Goal: Task Accomplishment & Management: Complete application form

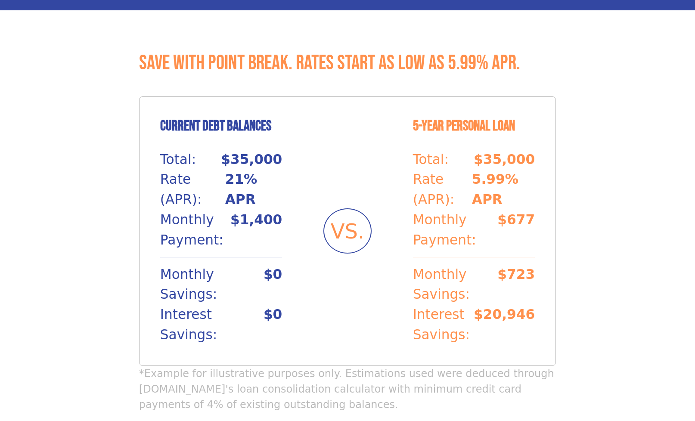
scroll to position [521, 0]
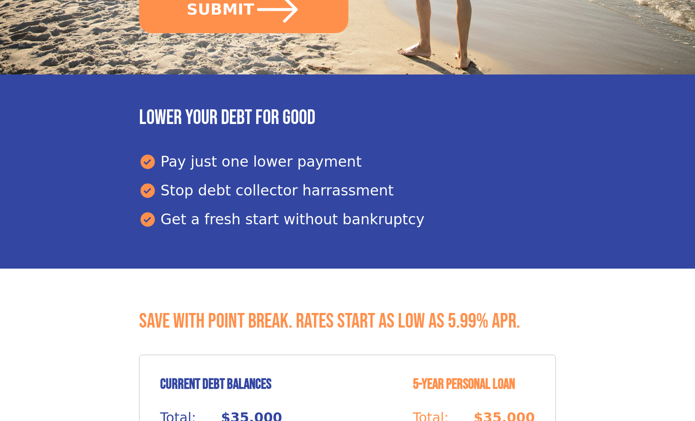
click at [179, 180] on div "Stop debt collector harrassment" at bounding box center [347, 191] width 417 height 22
click at [159, 180] on div "Stop debt collector harrassment" at bounding box center [347, 191] width 417 height 22
click at [166, 180] on div "Stop debt collector harrassment" at bounding box center [347, 191] width 417 height 22
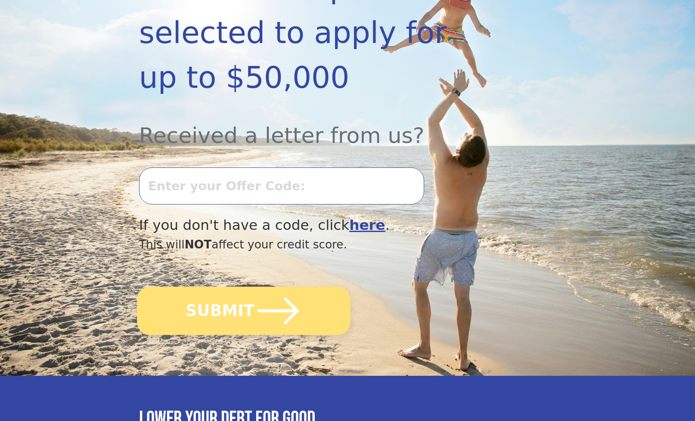
scroll to position [349, 0]
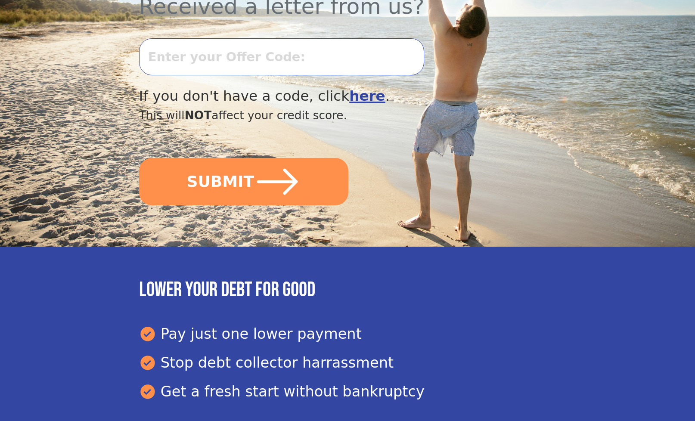
drag, startPoint x: 268, startPoint y: 248, endPoint x: 170, endPoint y: 256, distance: 98.5
click at [268, 278] on div "Lower your debt for good Pay just one lower payment Stop debt collector harrass…" at bounding box center [347, 344] width 417 height 132
click at [152, 327] on icon at bounding box center [147, 334] width 14 height 14
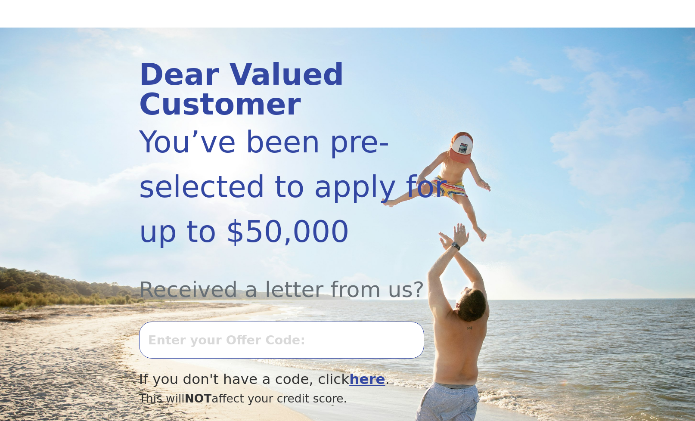
scroll to position [0, 0]
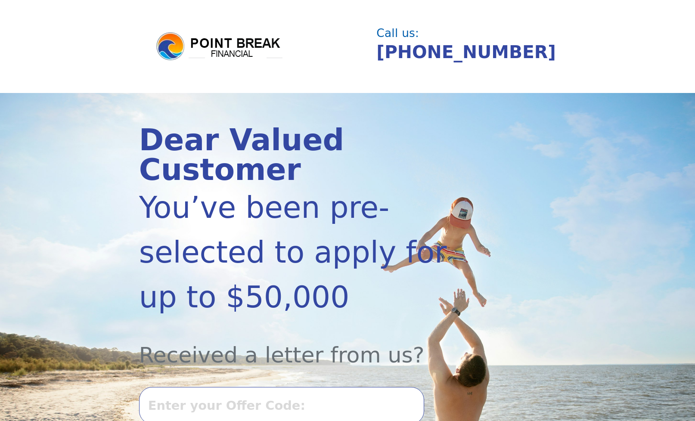
click at [202, 45] on img at bounding box center [219, 46] width 129 height 31
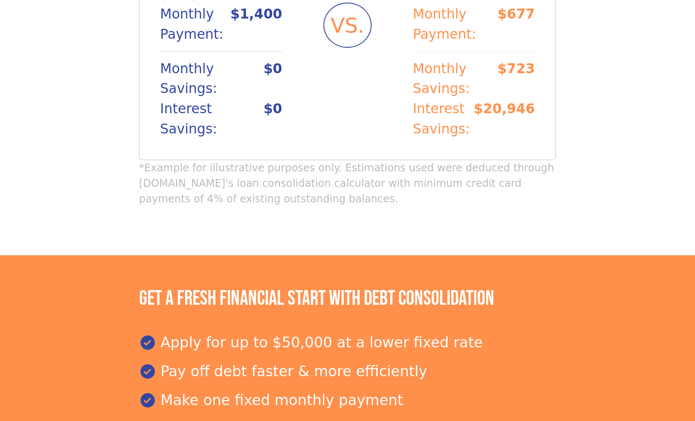
scroll to position [991, 0]
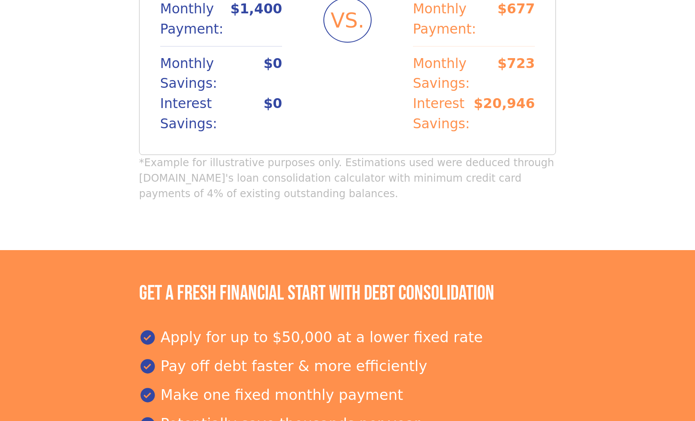
click at [296, 327] on div "Apply for up to $50,000 at a lower fixed rate Pay off debt faster & more effici…" at bounding box center [347, 385] width 417 height 116
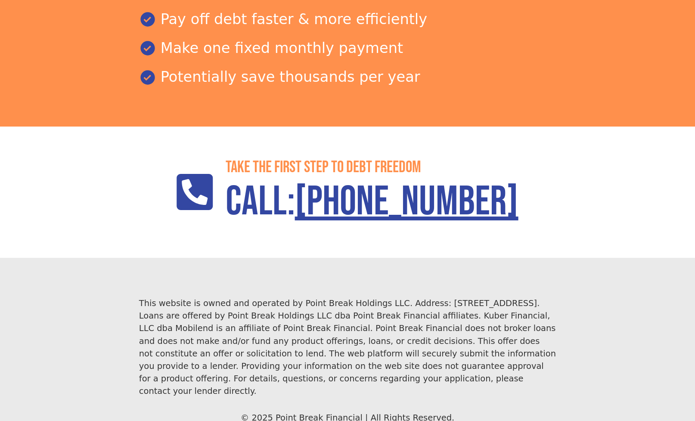
scroll to position [1340, 0]
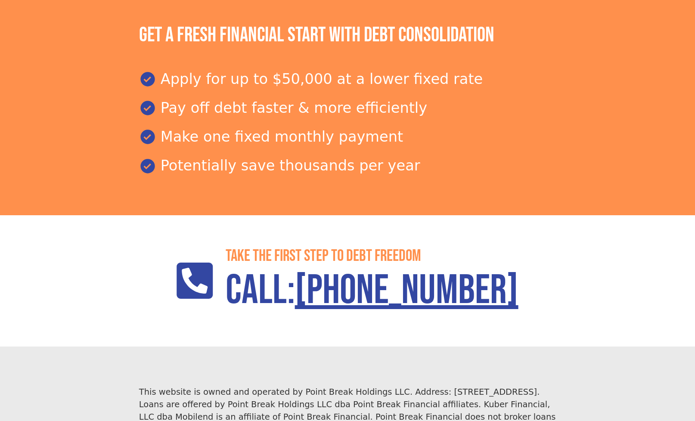
scroll to position [1340, 0]
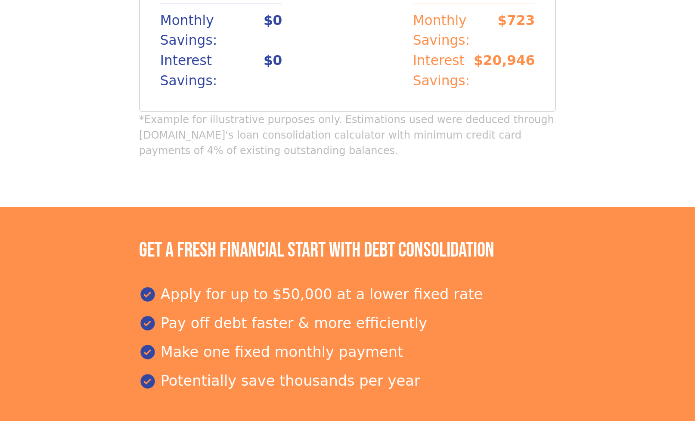
scroll to position [1340, 0]
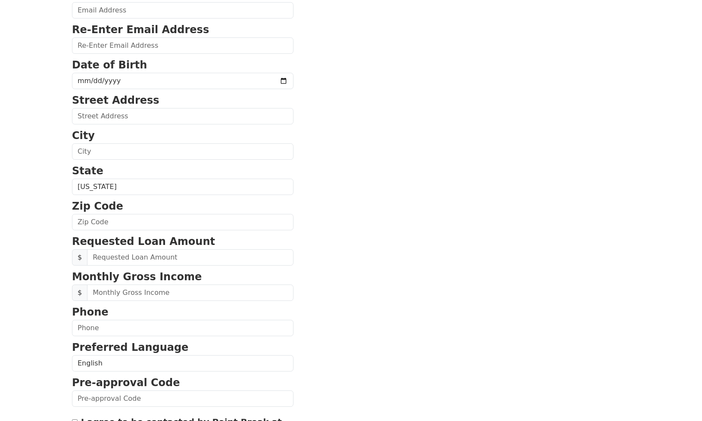
scroll to position [265, 0]
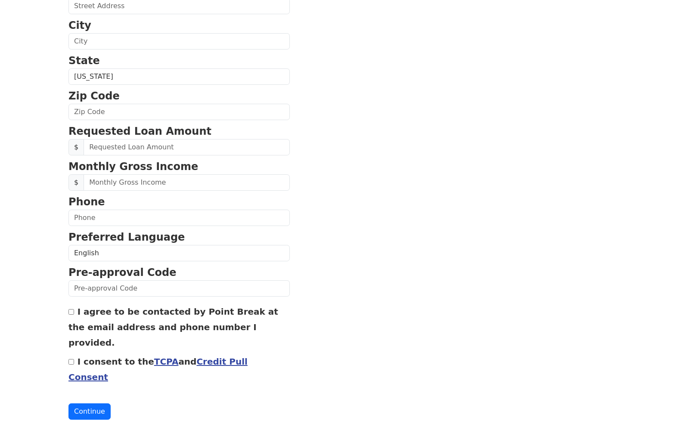
click at [154, 357] on link "TCPA" at bounding box center [166, 362] width 25 height 10
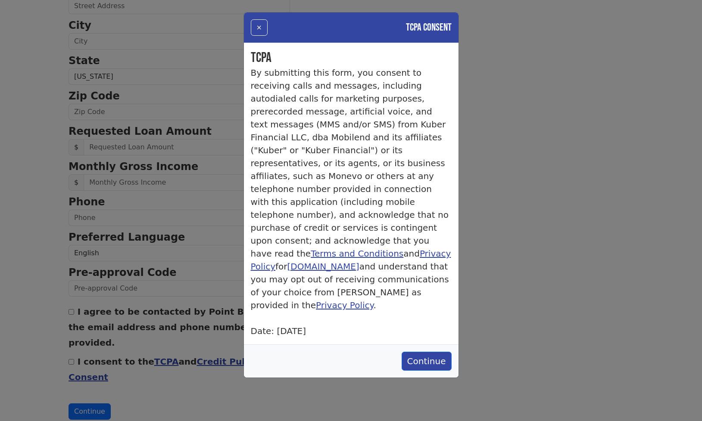
click at [379, 249] on link "Terms and Conditions" at bounding box center [357, 254] width 93 height 10
